Goal: Check status

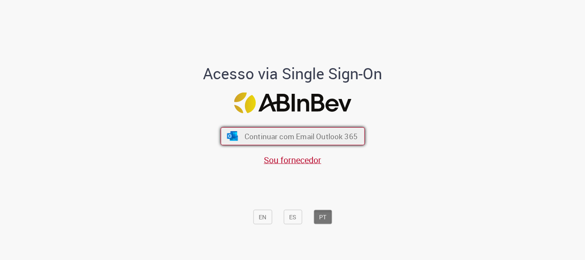
click at [316, 130] on button "Continuar com Email Outlook 365" at bounding box center [293, 136] width 144 height 18
